Goal: Task Accomplishment & Management: Manage account settings

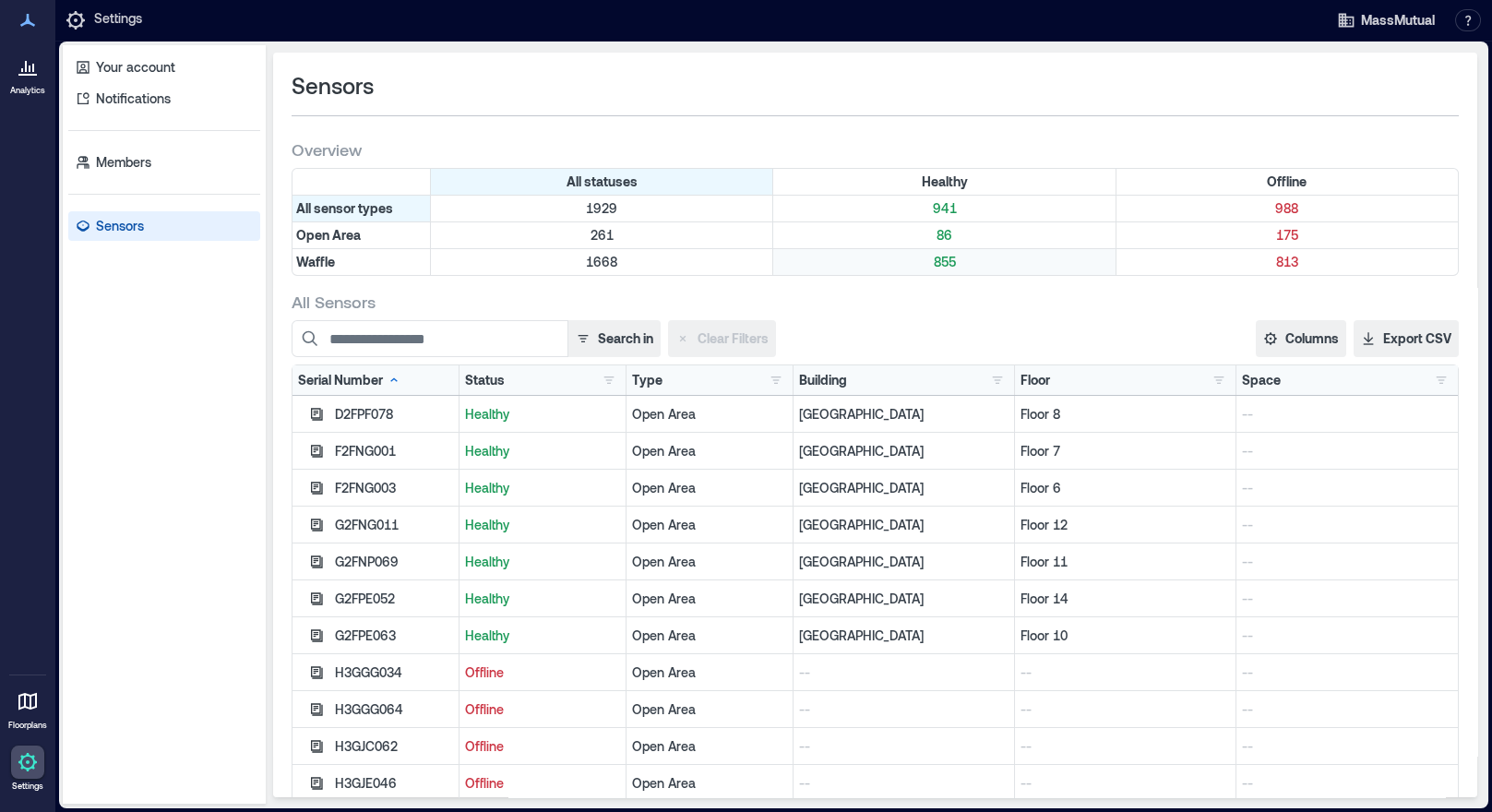
click at [933, 266] on p "855" at bounding box center [943, 261] width 334 height 18
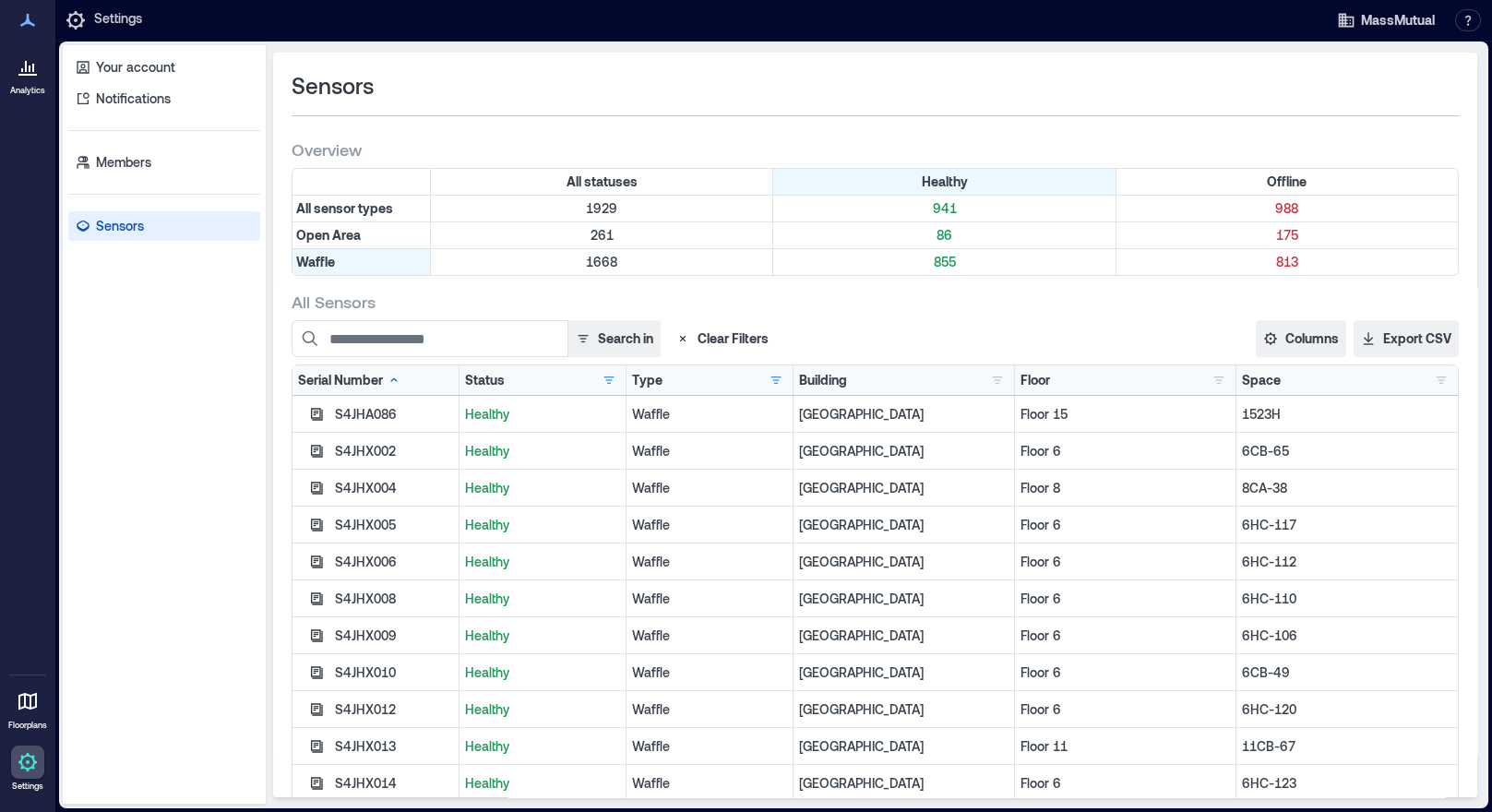
click at [1025, 381] on div "Floor" at bounding box center [1035, 380] width 30 height 18
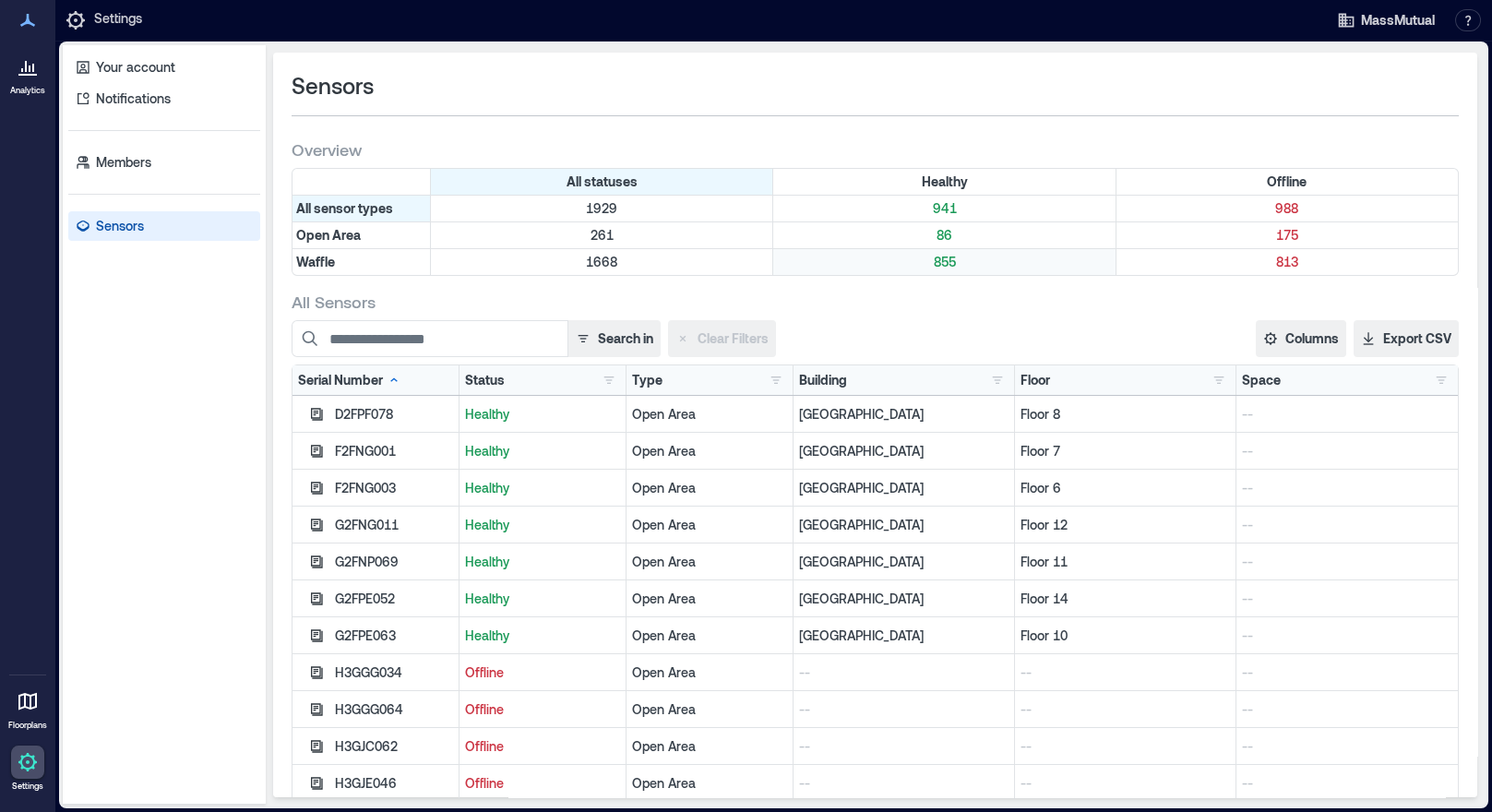
click at [940, 262] on p "855" at bounding box center [943, 261] width 334 height 18
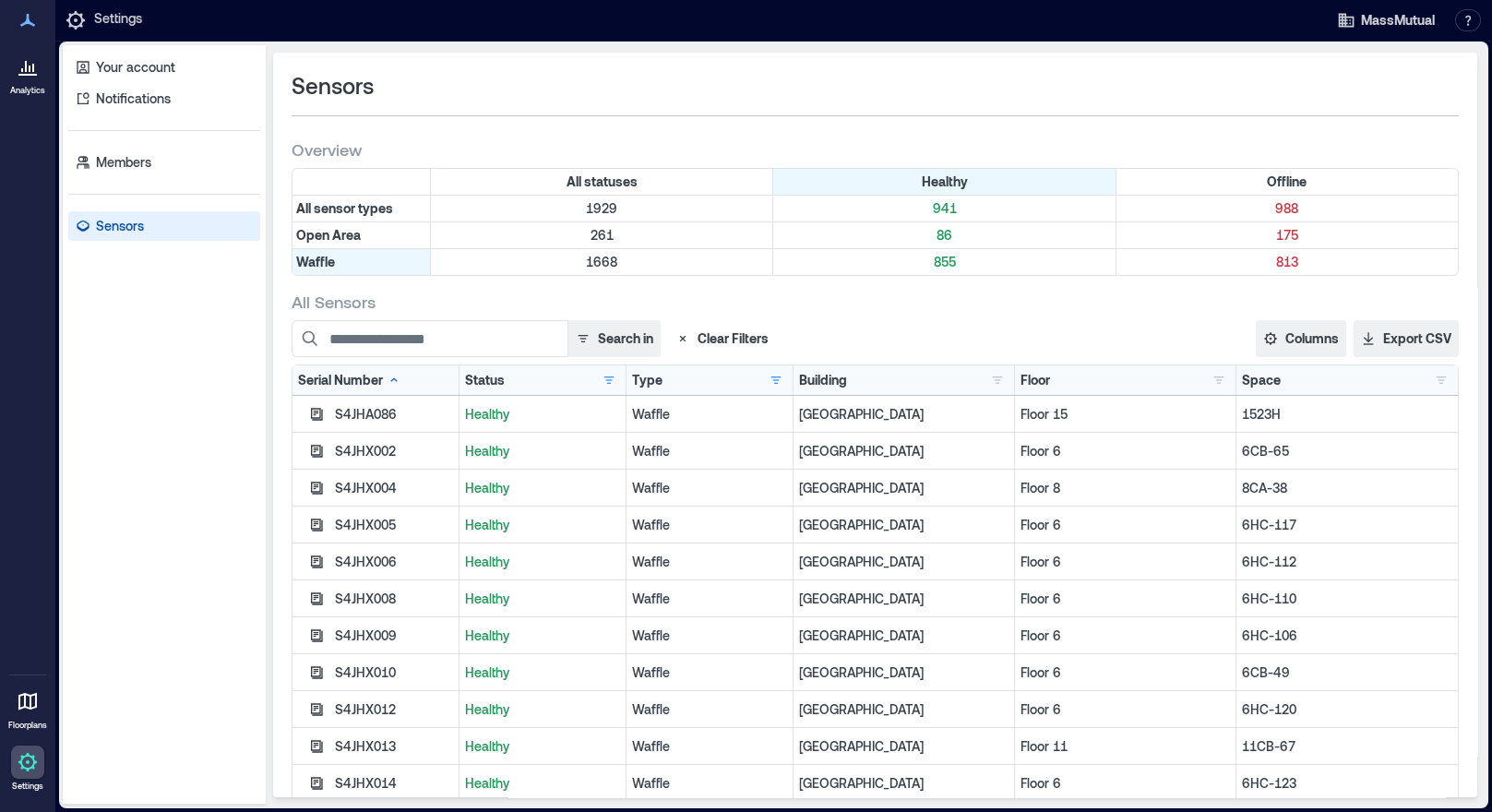
click at [1021, 378] on div "Floor" at bounding box center [1035, 380] width 30 height 18
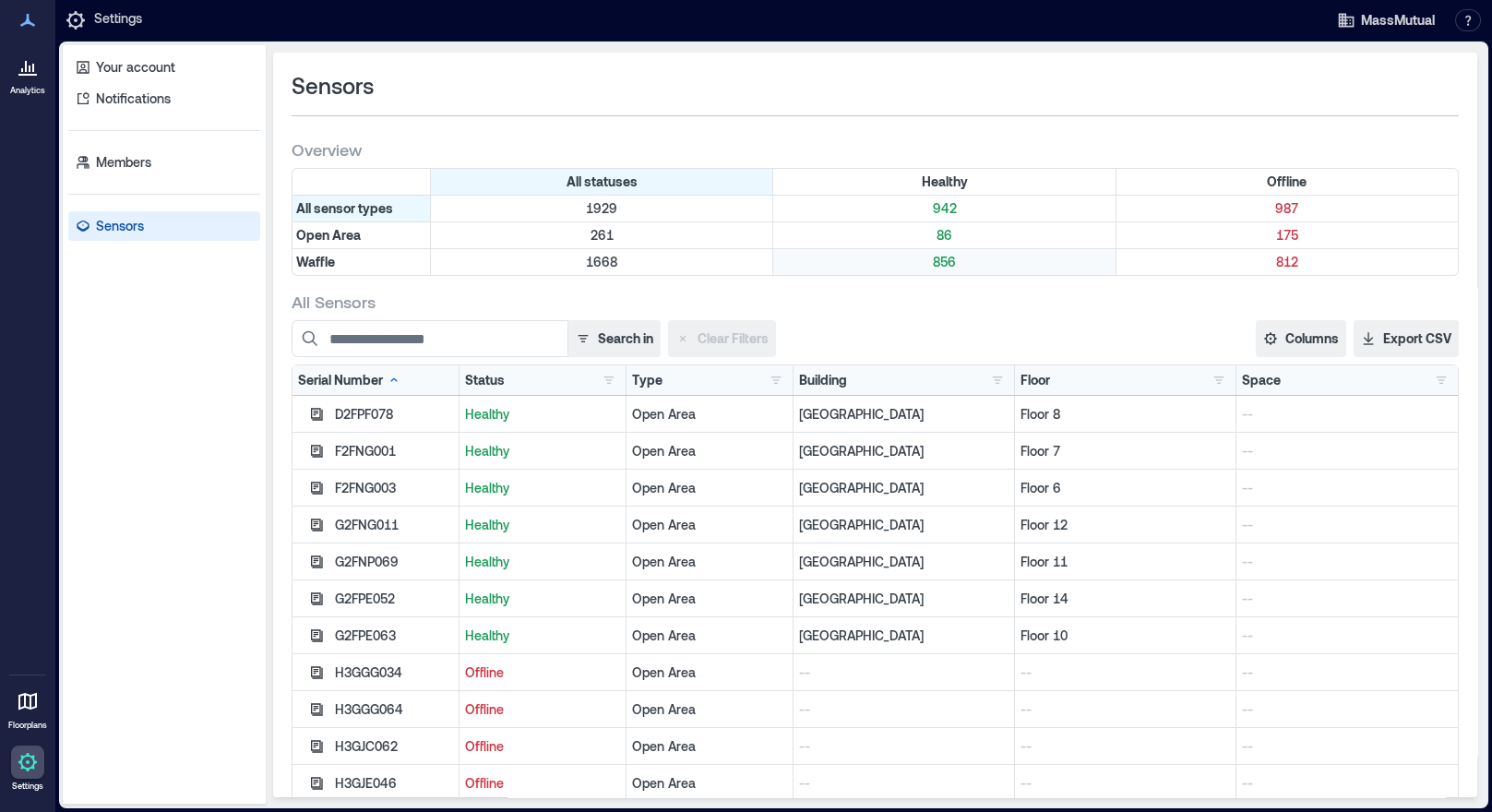
click at [934, 263] on p "856" at bounding box center [943, 261] width 334 height 18
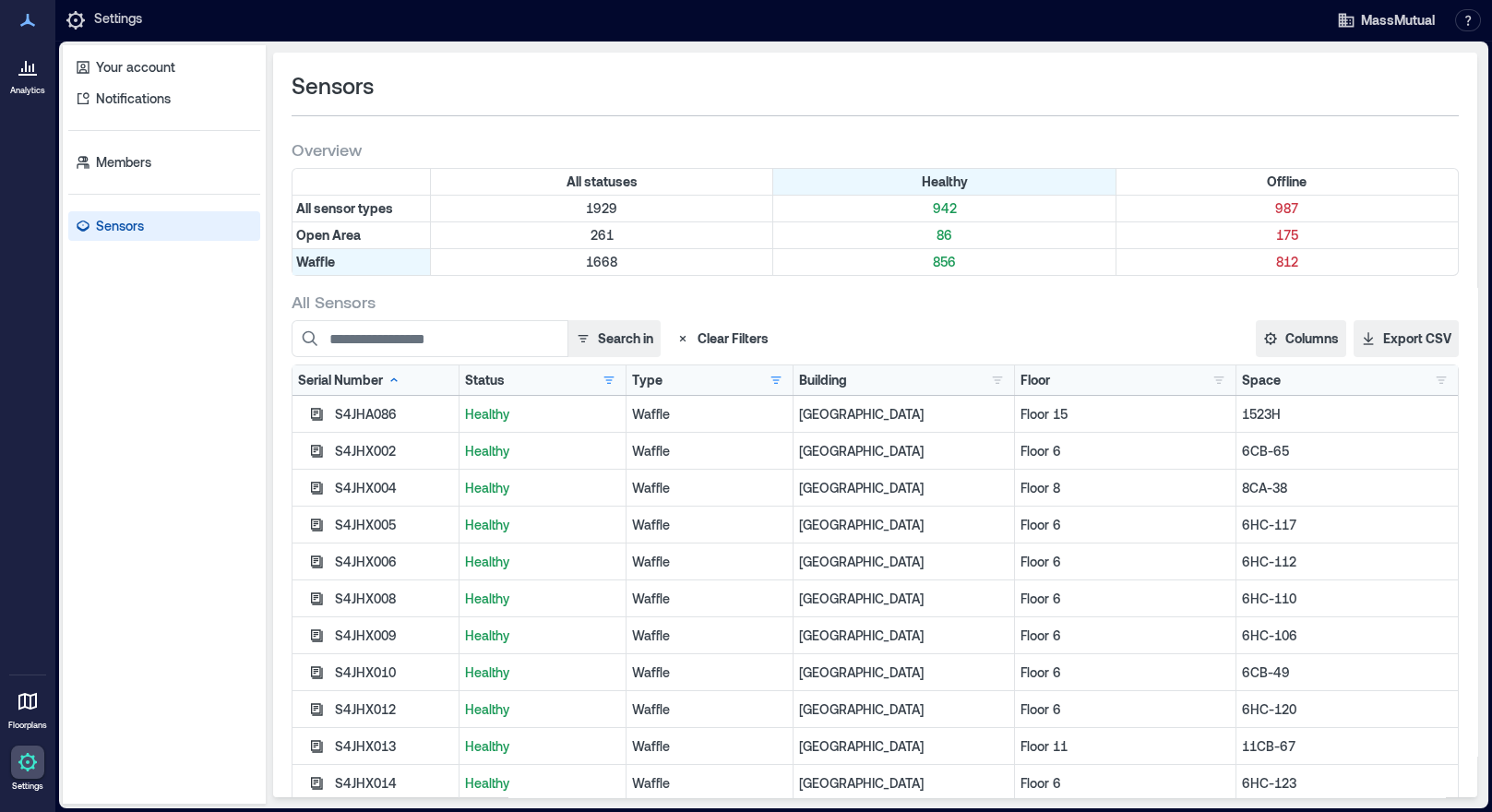
click at [1021, 381] on div "Floor" at bounding box center [1035, 380] width 30 height 18
